Goal: Navigation & Orientation: Find specific page/section

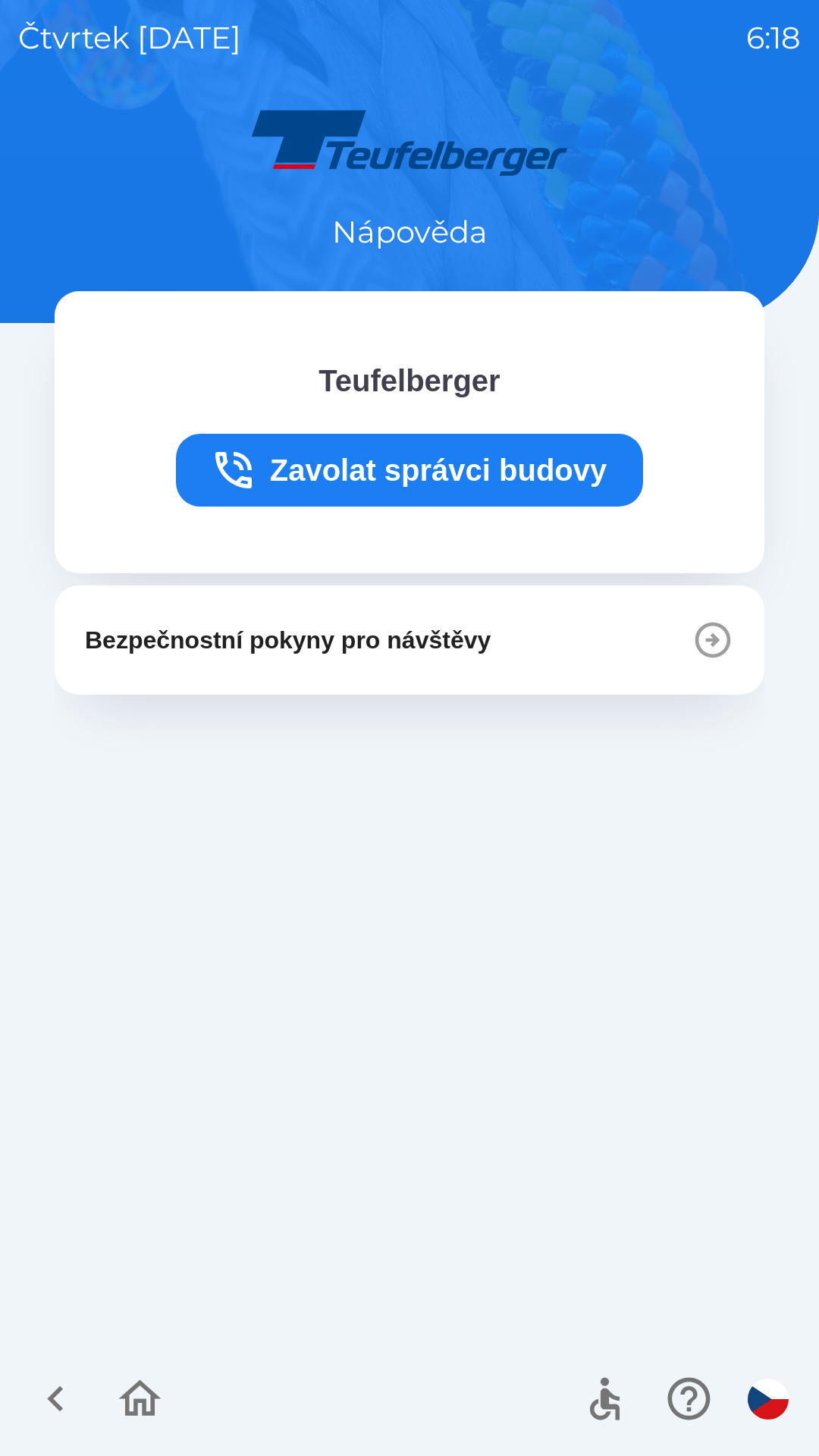
click at [61, 1414] on icon "button" at bounding box center [55, 1399] width 50 height 50
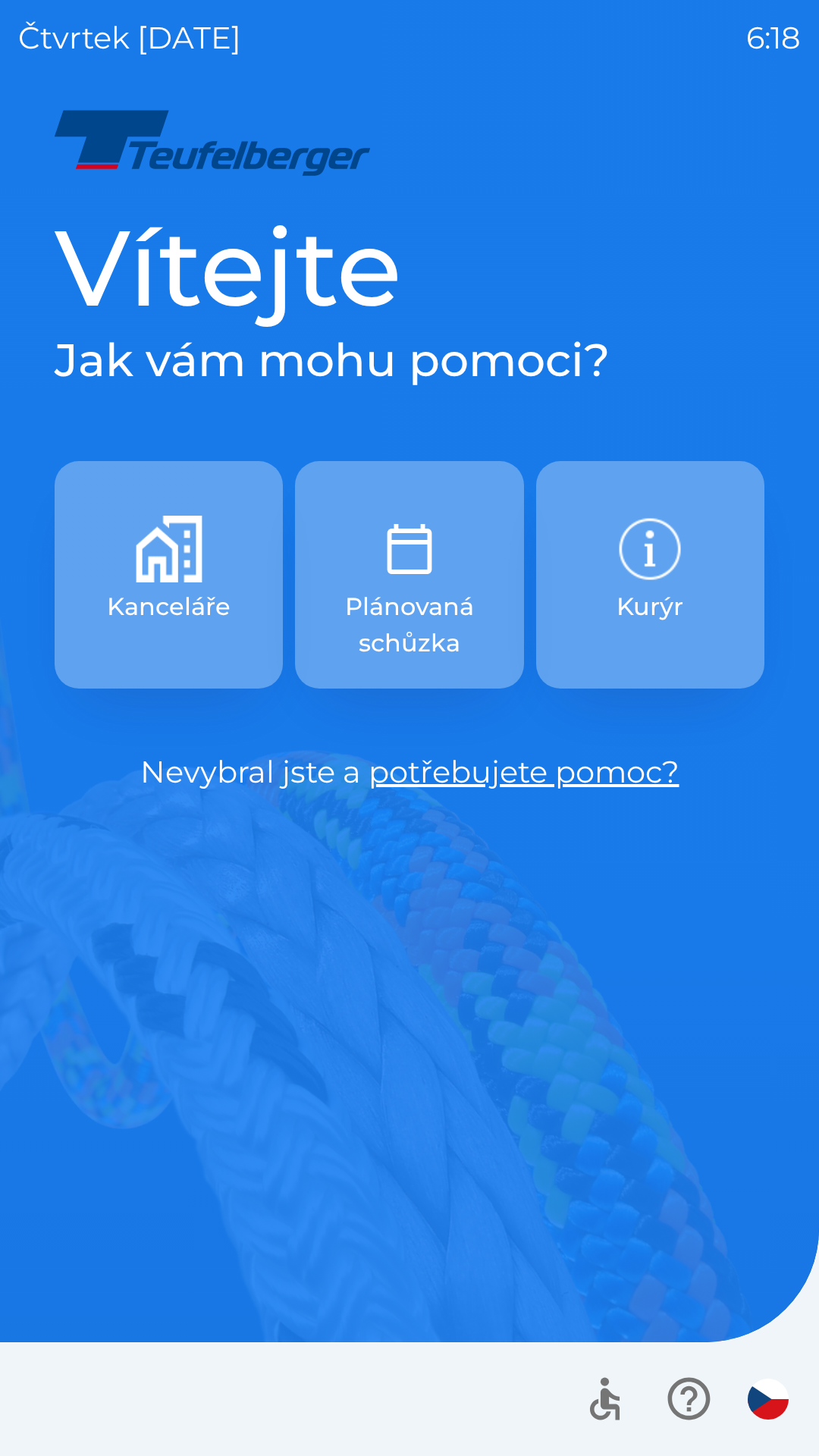
click at [160, 609] on p "Kanceláře" at bounding box center [168, 606] width 124 height 36
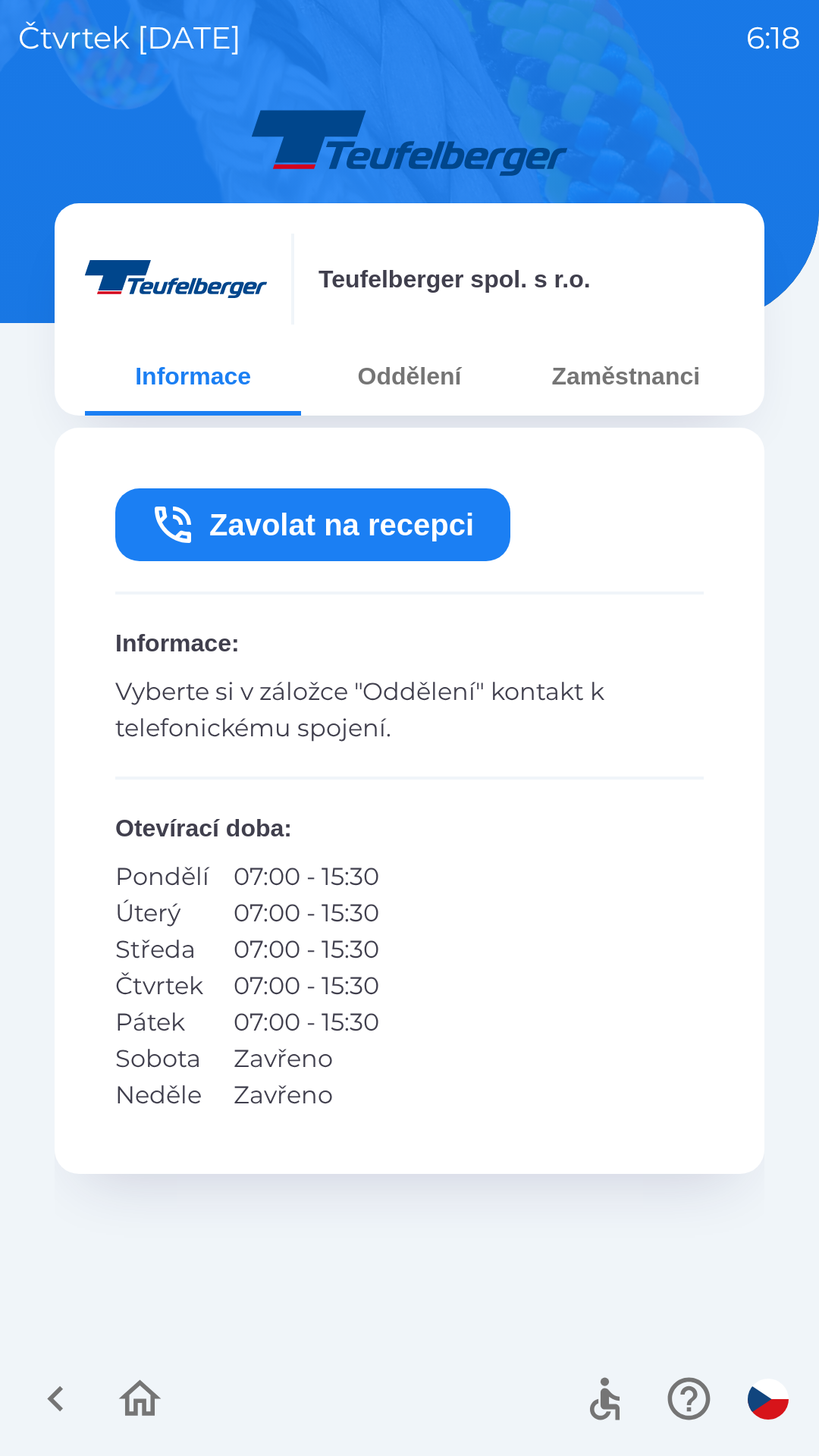
click at [419, 389] on button "Oddělení" at bounding box center [409, 376] width 216 height 55
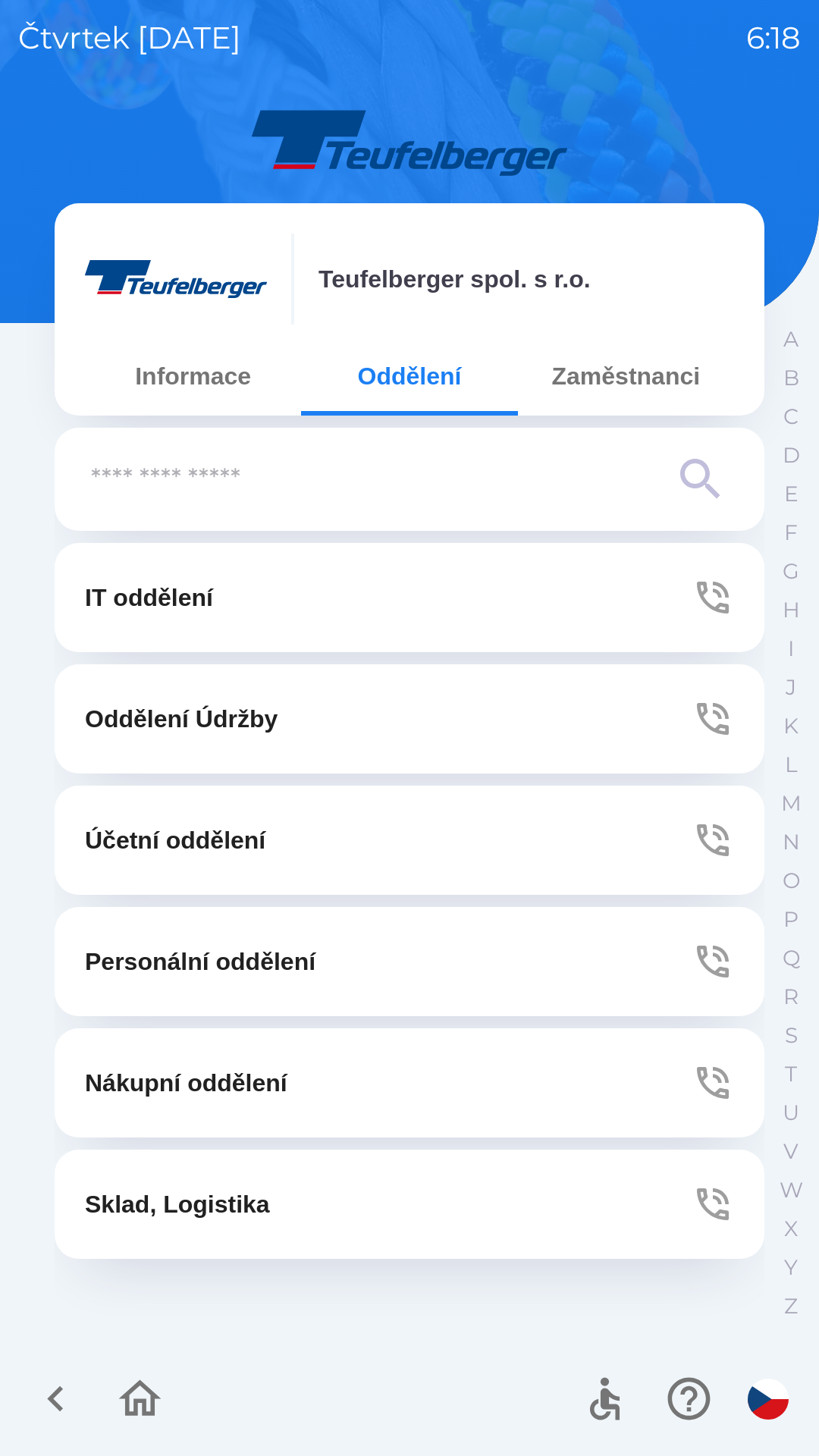
click at [66, 1405] on icon "button" at bounding box center [55, 1399] width 50 height 50
